Goal: Information Seeking & Learning: Learn about a topic

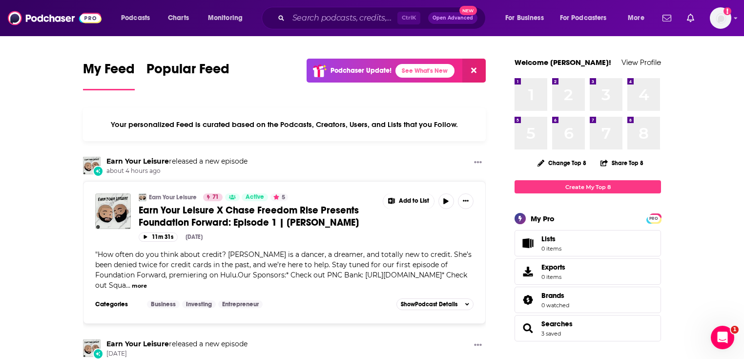
click at [340, 3] on div "Podcasts Charts Monitoring Ctrl K Open Advanced New For Business For Podcasters…" at bounding box center [372, 18] width 744 height 36
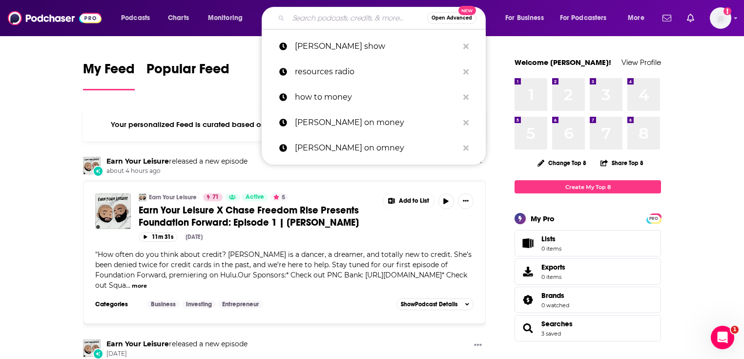
click at [335, 15] on input "Search podcasts, credits, & more..." at bounding box center [357, 18] width 139 height 16
paste input "[PERSON_NAME] Show"
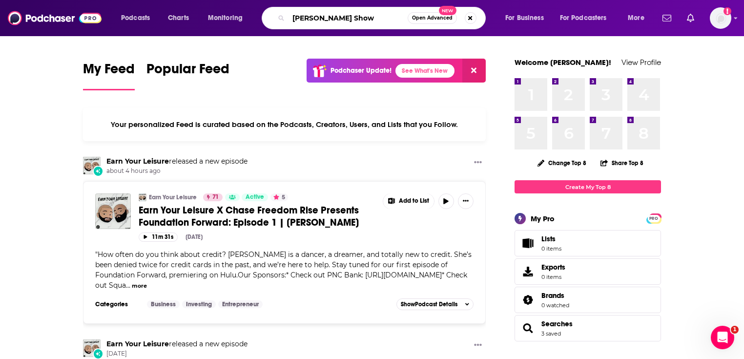
click at [372, 19] on input "[PERSON_NAME] Show" at bounding box center [347, 18] width 119 height 16
type input "[PERSON_NAME] Show"
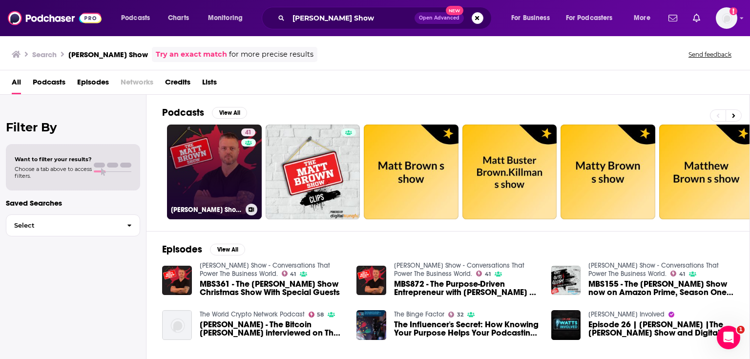
click at [227, 175] on link "41 [PERSON_NAME] Show - Conversations That Power The Business World." at bounding box center [214, 171] width 95 height 95
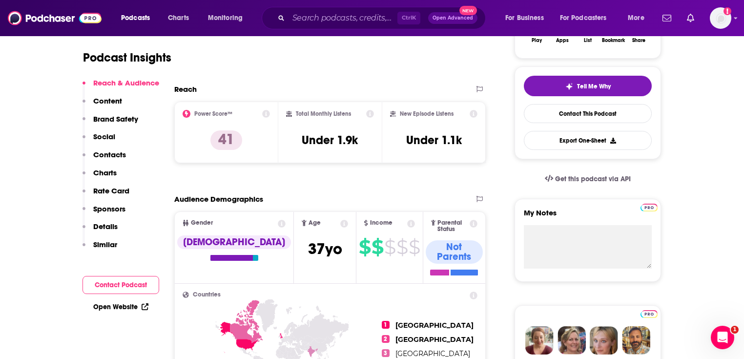
scroll to position [391, 0]
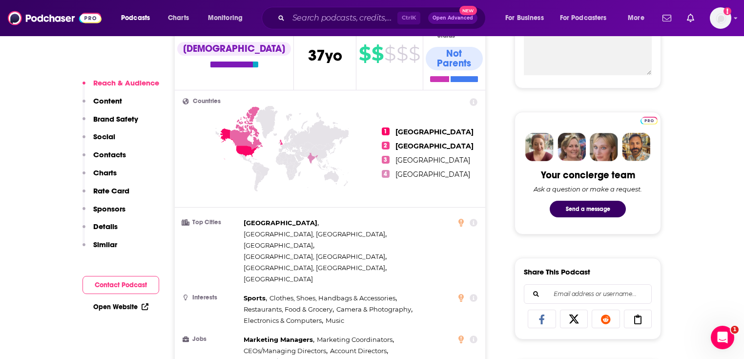
click at [119, 303] on link "Open Website" at bounding box center [120, 307] width 55 height 8
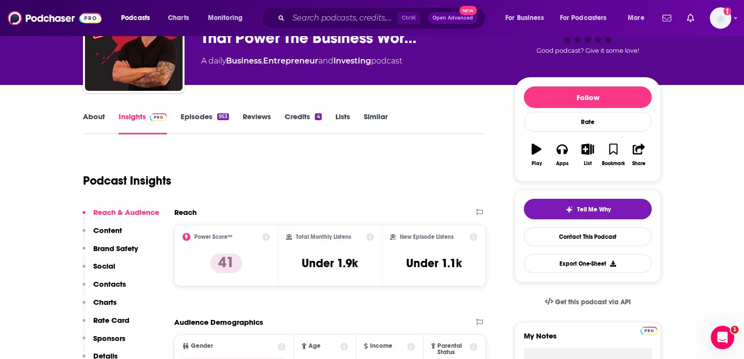
scroll to position [117, 0]
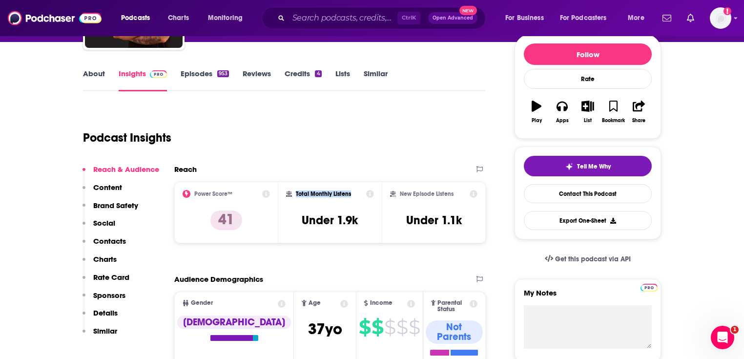
drag, startPoint x: 337, startPoint y: 195, endPoint x: 295, endPoint y: 192, distance: 42.1
click at [295, 192] on div "Total Monthly Listens" at bounding box center [330, 194] width 88 height 8
copy h2 "Total Monthly Listens"
drag, startPoint x: 360, startPoint y: 219, endPoint x: 305, endPoint y: 221, distance: 55.7
click at [305, 221] on div "Total Monthly Listens Under 1.9k" at bounding box center [330, 212] width 88 height 45
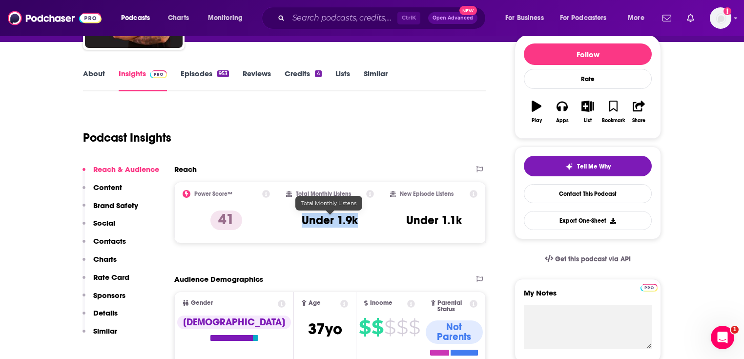
copy h3 "Under 1.9k"
click at [419, 243] on div "Reach Power Score™ 41 Total Monthly Listens Under 1.9k New Episode Listens Unde…" at bounding box center [329, 207] width 311 height 86
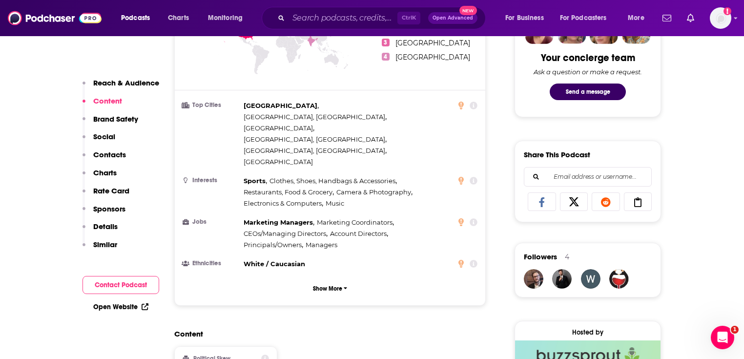
scroll to position [469, 0]
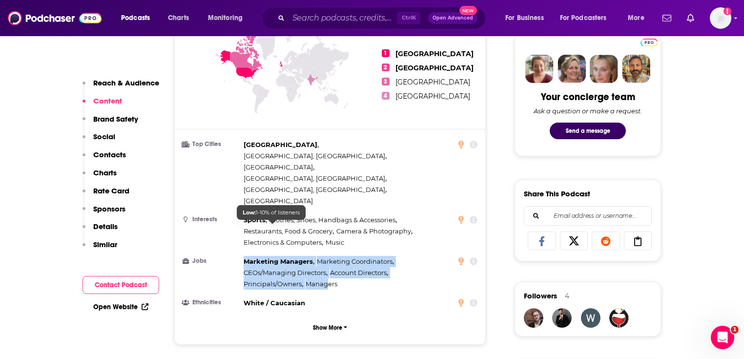
drag, startPoint x: 326, startPoint y: 225, endPoint x: 238, endPoint y: 211, distance: 88.9
click at [238, 256] on li "Jobs Marketing Managers , Marketing Coordinators , CEOs/Managing Directors , Ac…" at bounding box center [330, 273] width 295 height 34
click at [363, 256] on div "Marketing Managers , Marketing Coordinators , CEOs/Managing Directors , Account…" at bounding box center [348, 273] width 208 height 34
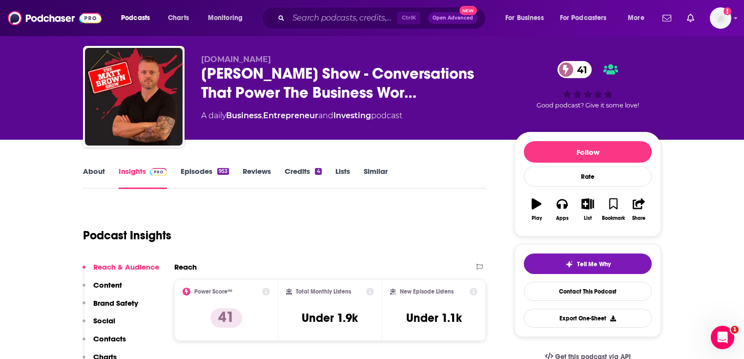
scroll to position [0, 0]
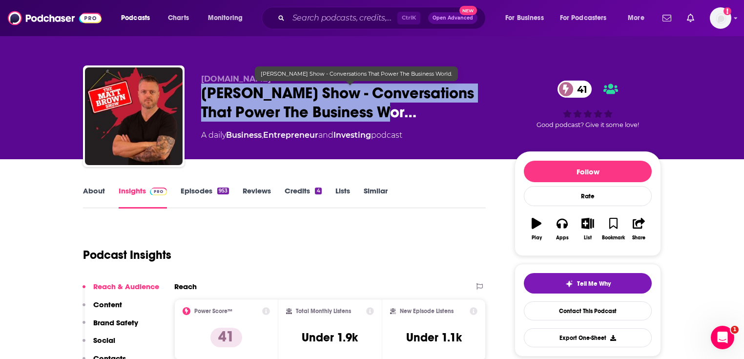
drag, startPoint x: 382, startPoint y: 114, endPoint x: 199, endPoint y: 100, distance: 183.6
click at [199, 100] on div "[DOMAIN_NAME] [PERSON_NAME] Show - Conversations That Power The Business Wor… 4…" at bounding box center [372, 117] width 578 height 105
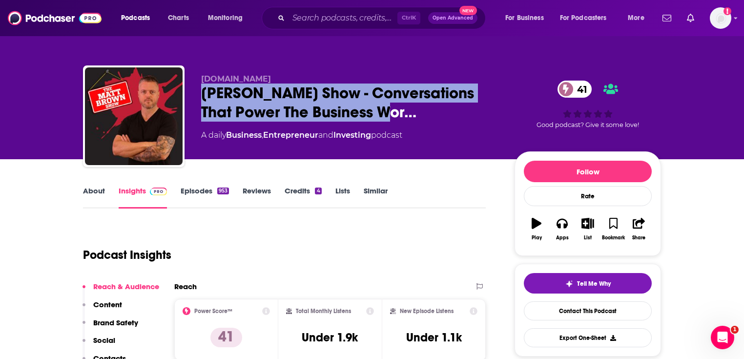
click at [200, 101] on div "[DOMAIN_NAME] [PERSON_NAME] Show - Conversations That Power The Business Wor… 4…" at bounding box center [372, 117] width 578 height 105
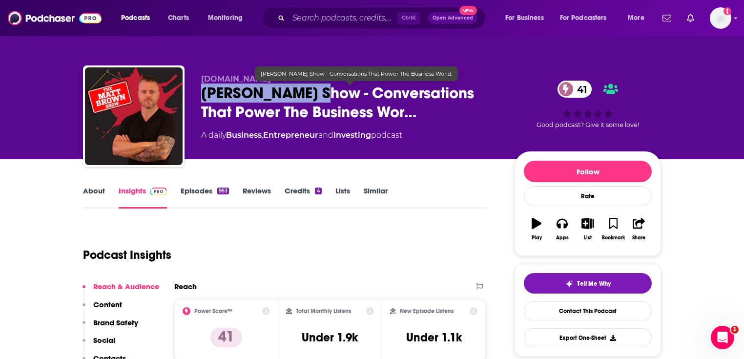
drag, startPoint x: 204, startPoint y: 92, endPoint x: 316, endPoint y: 94, distance: 112.8
click at [320, 96] on span "[PERSON_NAME] Show - Conversations That Power The Business Wor…" at bounding box center [350, 102] width 298 height 38
copy h2 "[PERSON_NAME] Show"
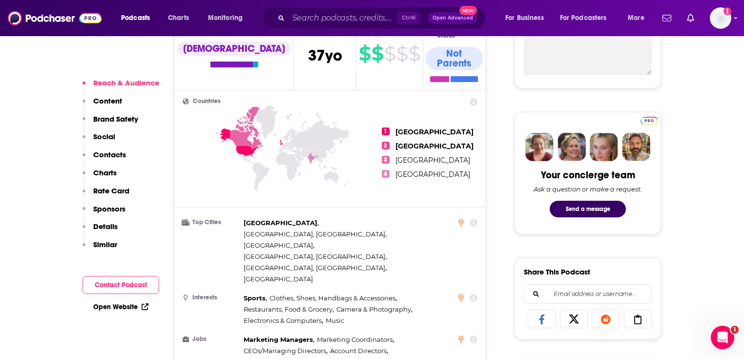
scroll to position [430, 0]
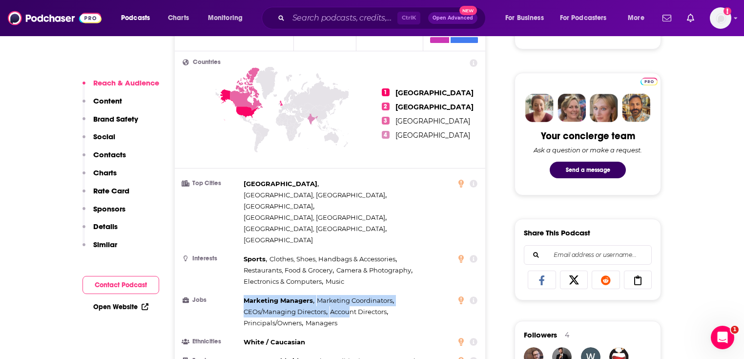
drag, startPoint x: 348, startPoint y: 264, endPoint x: 244, endPoint y: 244, distance: 105.9
click at [244, 295] on div "Marketing Managers , Marketing Coordinators , CEOs/Managing Directors , Account…" at bounding box center [348, 312] width 208 height 34
drag, startPoint x: 392, startPoint y: 253, endPoint x: 245, endPoint y: 245, distance: 147.6
click at [245, 295] on div "Marketing Managers , Marketing Coordinators , CEOs/Managing Directors , Account…" at bounding box center [348, 312] width 208 height 34
copy div "Marketing Managers , Marketing Coordinators , CEOs/Managing Directors , Account…"
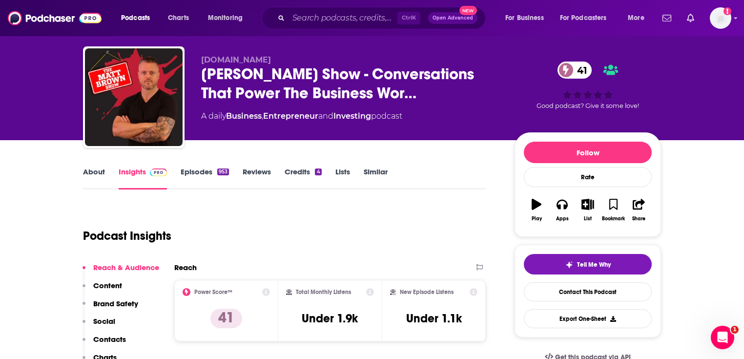
scroll to position [0, 0]
